Goal: Navigation & Orientation: Find specific page/section

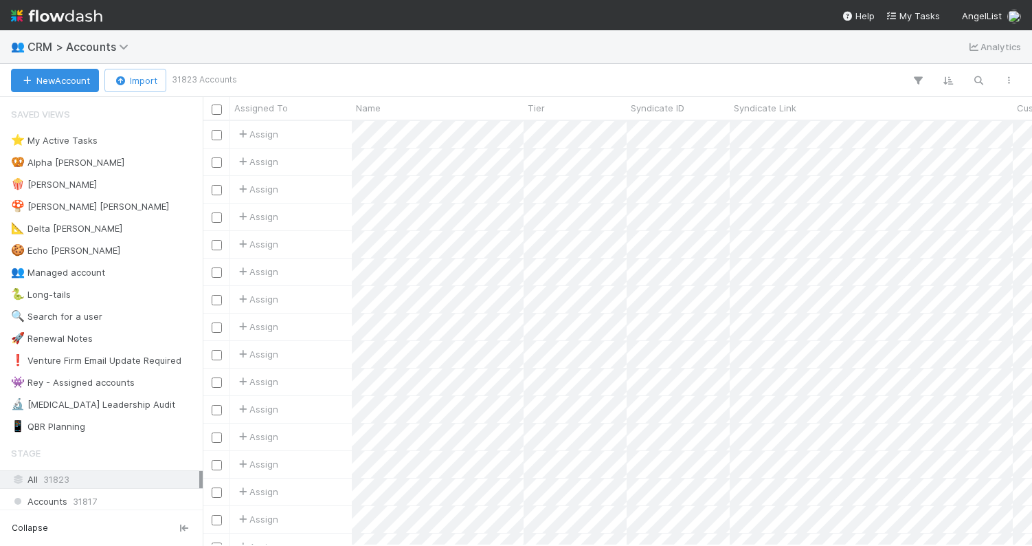
scroll to position [424, 829]
type input "s"
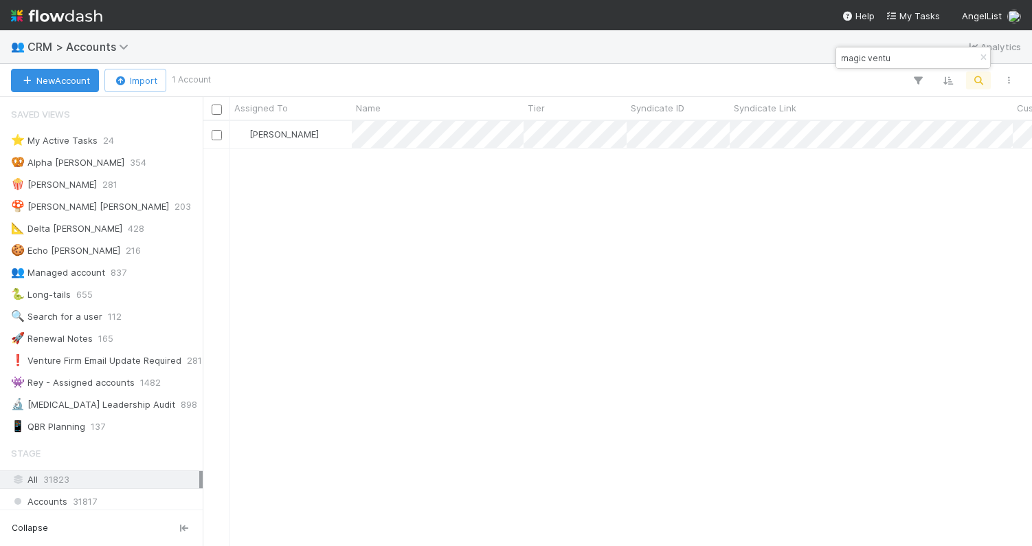
type input "magic ventu"
